Goal: Task Accomplishment & Management: Use online tool/utility

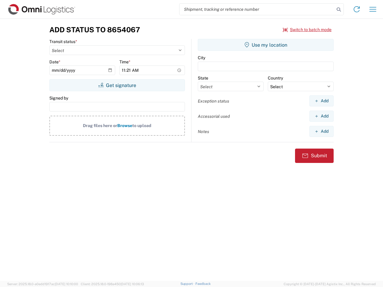
click at [257, 9] on input "search" at bounding box center [257, 9] width 155 height 11
click at [339, 10] on icon at bounding box center [339, 9] width 8 height 8
click at [357, 9] on icon at bounding box center [357, 9] width 10 height 10
click at [373, 9] on icon "button" at bounding box center [373, 9] width 7 height 4
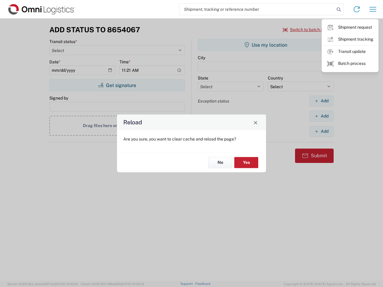
click at [307, 30] on div "Reload Are you sure, you want to clear cache and reload the page? No Yes" at bounding box center [191, 143] width 383 height 287
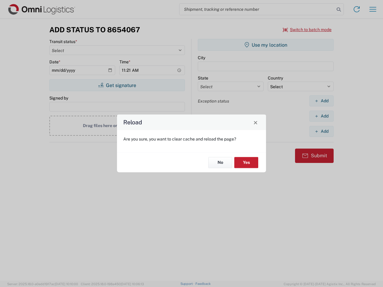
click at [117, 85] on div "Reload Are you sure, you want to clear cache and reload the page? No Yes" at bounding box center [191, 143] width 383 height 287
click at [266, 45] on div "Reload Are you sure, you want to clear cache and reload the page? No Yes" at bounding box center [191, 143] width 383 height 287
click at [321, 101] on div "Reload Are you sure, you want to clear cache and reload the page? No Yes" at bounding box center [191, 143] width 383 height 287
click at [321, 116] on div "Reload Are you sure, you want to clear cache and reload the page? No Yes" at bounding box center [191, 143] width 383 height 287
click at [321, 131] on div "Reload Are you sure, you want to clear cache and reload the page? No Yes" at bounding box center [191, 143] width 383 height 287
